Goal: Contribute content: Add original content to the website for others to see

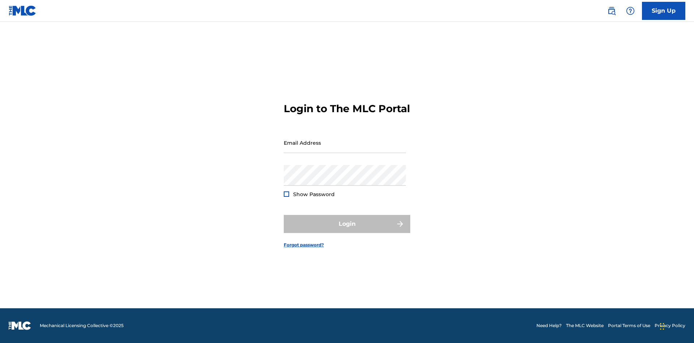
scroll to position [9, 0]
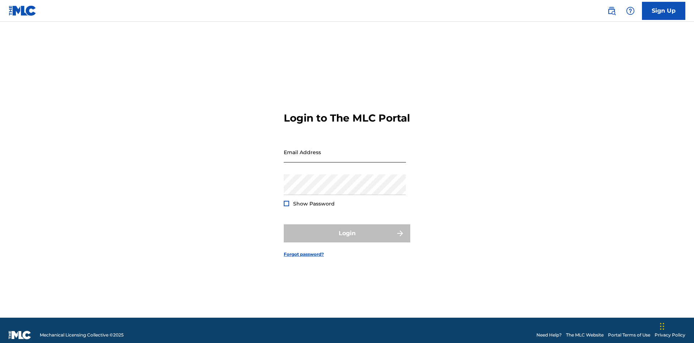
click at [345, 148] on input "Email Address" at bounding box center [345, 152] width 122 height 21
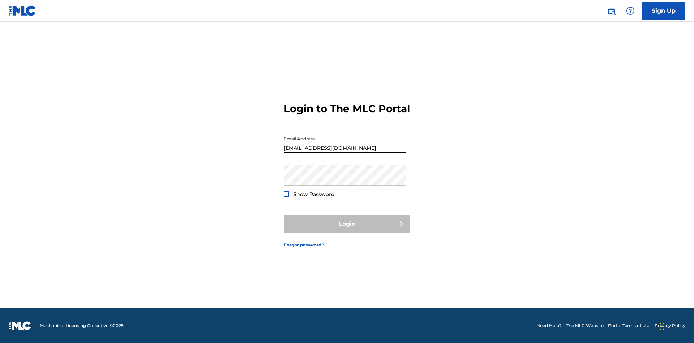
type input "Duke.McTesterson@gmail.com"
click at [347, 230] on button "Login" at bounding box center [347, 224] width 126 height 18
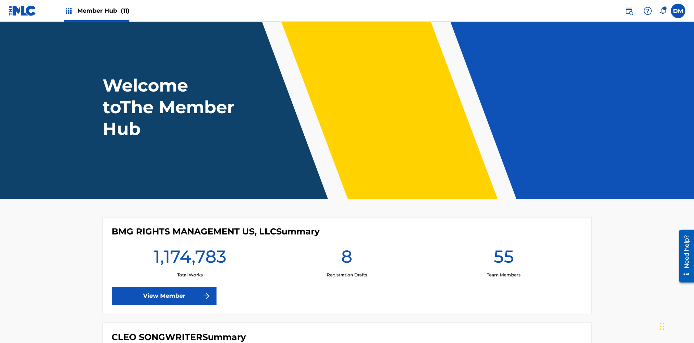
click at [103, 10] on span "Member Hub (11)" at bounding box center [103, 11] width 52 height 8
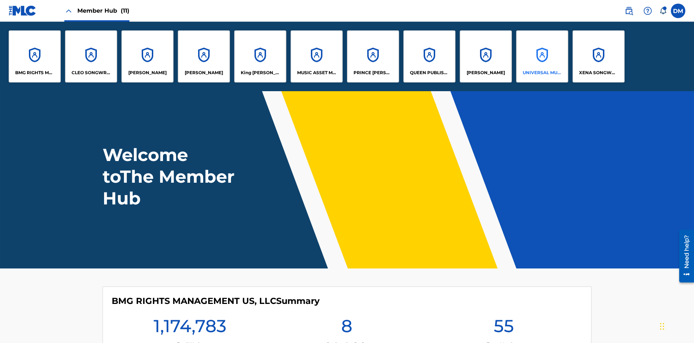
click at [542, 73] on p "UNIVERSAL MUSIC PUB GROUP" at bounding box center [541, 72] width 39 height 7
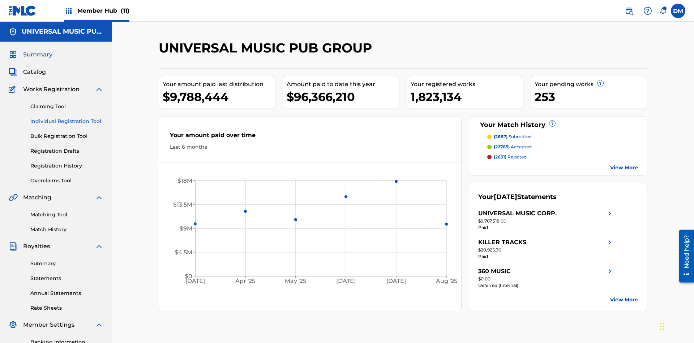
click at [67, 117] on link "Individual Registration Tool" at bounding box center [66, 121] width 73 height 8
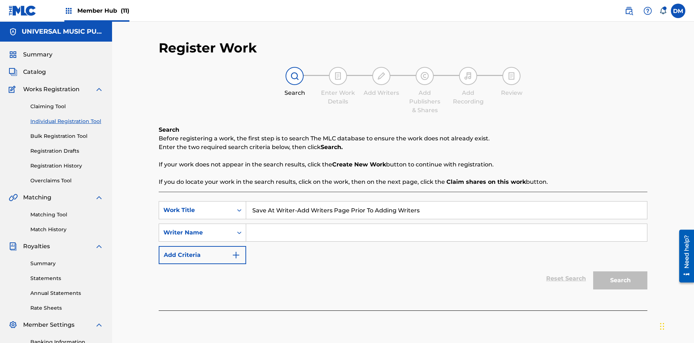
click at [446, 224] on input "Search Form" at bounding box center [446, 232] width 401 height 17
click at [620, 271] on button "Search" at bounding box center [620, 280] width 54 height 18
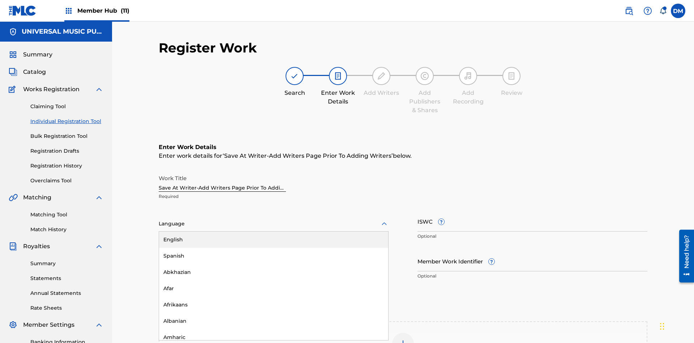
click at [273, 280] on div "Afar" at bounding box center [273, 288] width 229 height 16
click at [532, 250] on input "Member Work Identifier ?" at bounding box center [532, 260] width 230 height 21
type input "2025.09.30.04"
click at [532, 211] on input "ISWC ?" at bounding box center [532, 221] width 230 height 21
type input "T-123.456.789-4"
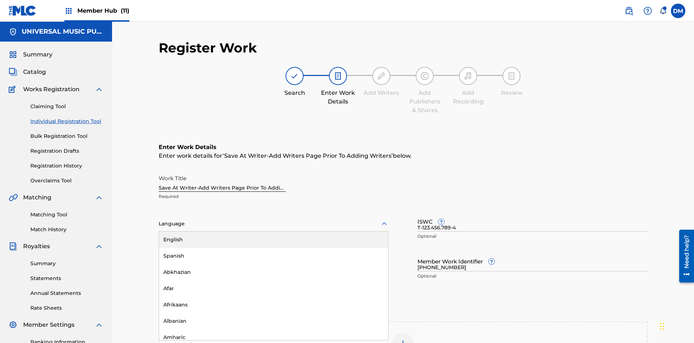
click at [403, 339] on img at bounding box center [403, 343] width 9 height 9
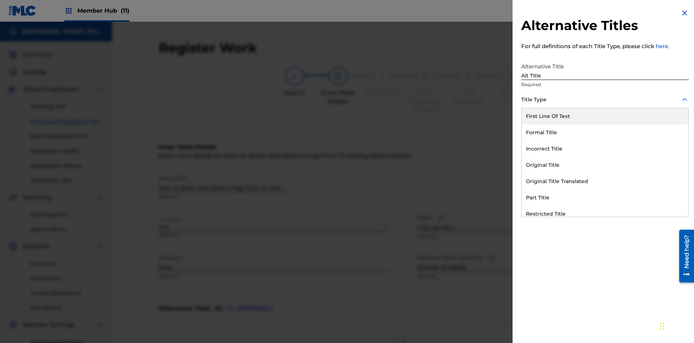
click at [605, 165] on div "Original Title" at bounding box center [604, 165] width 167 height 16
click at [605, 132] on div at bounding box center [605, 132] width 168 height 9
click at [667, 174] on button "Add Title" at bounding box center [666, 174] width 43 height 18
